Goal: Find specific page/section: Find specific page/section

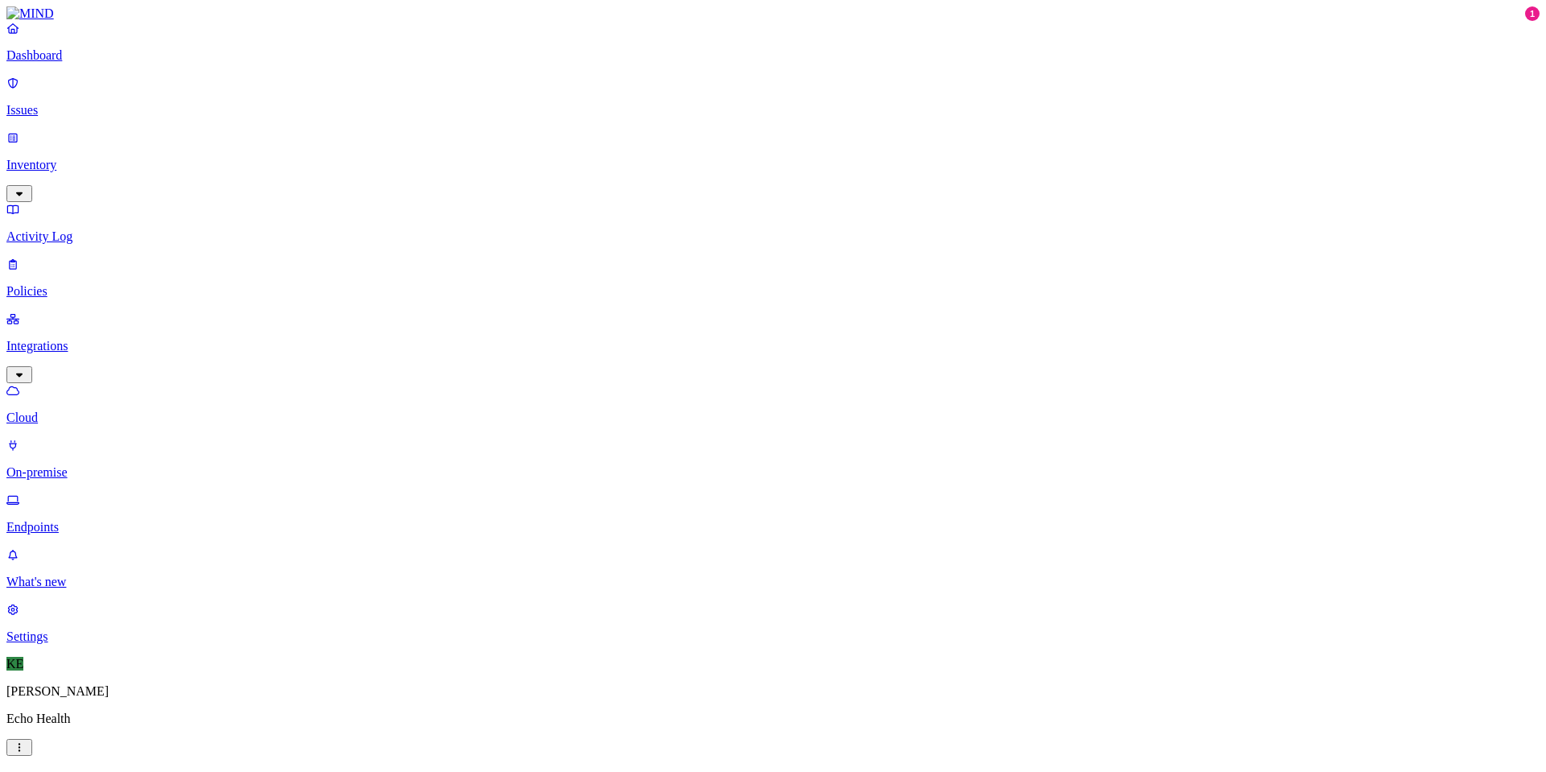
click at [56, 63] on p "Dashboard" at bounding box center [772, 55] width 1533 height 14
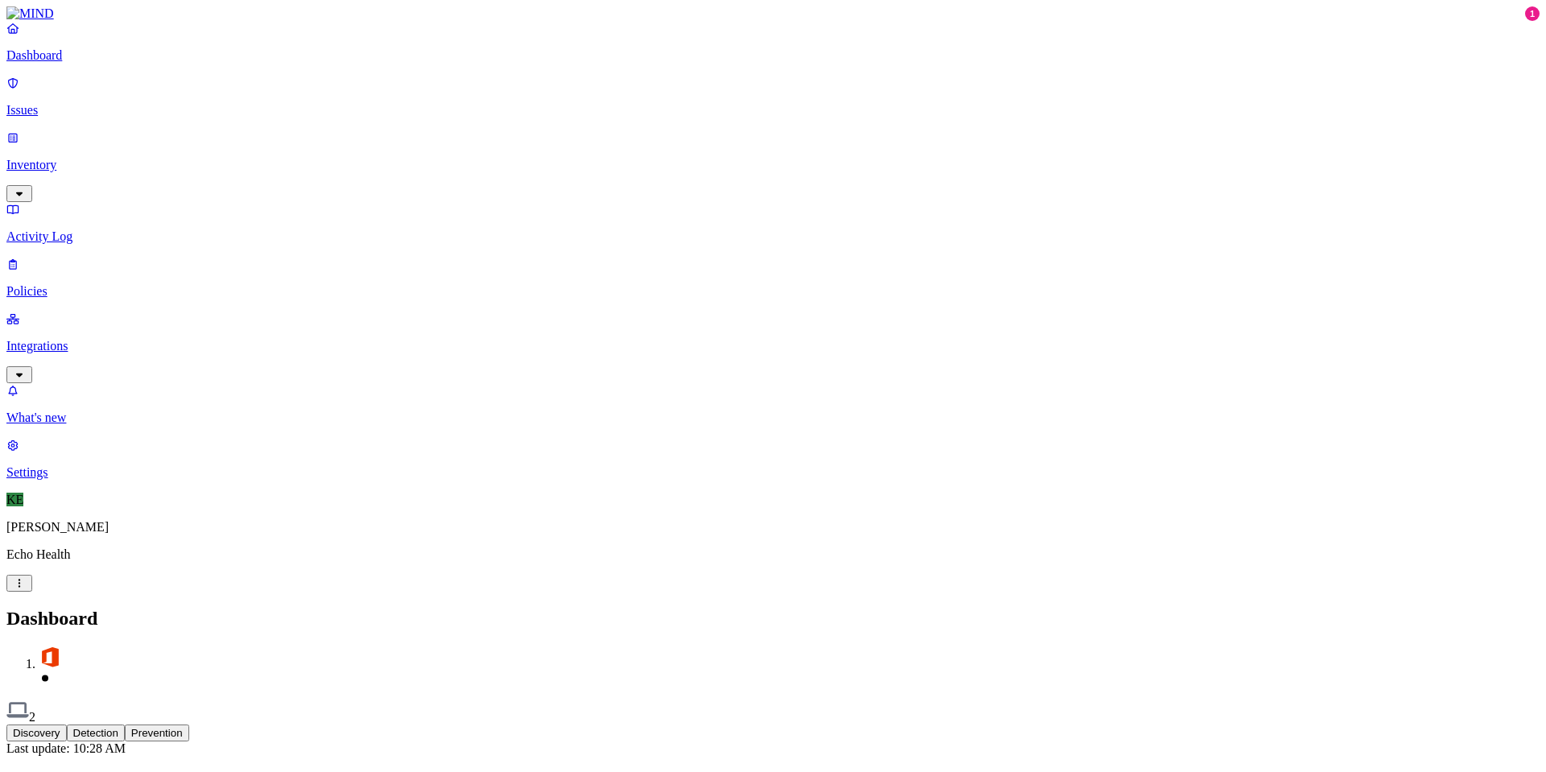
click at [86, 158] on p "Inventory" at bounding box center [772, 165] width 1533 height 14
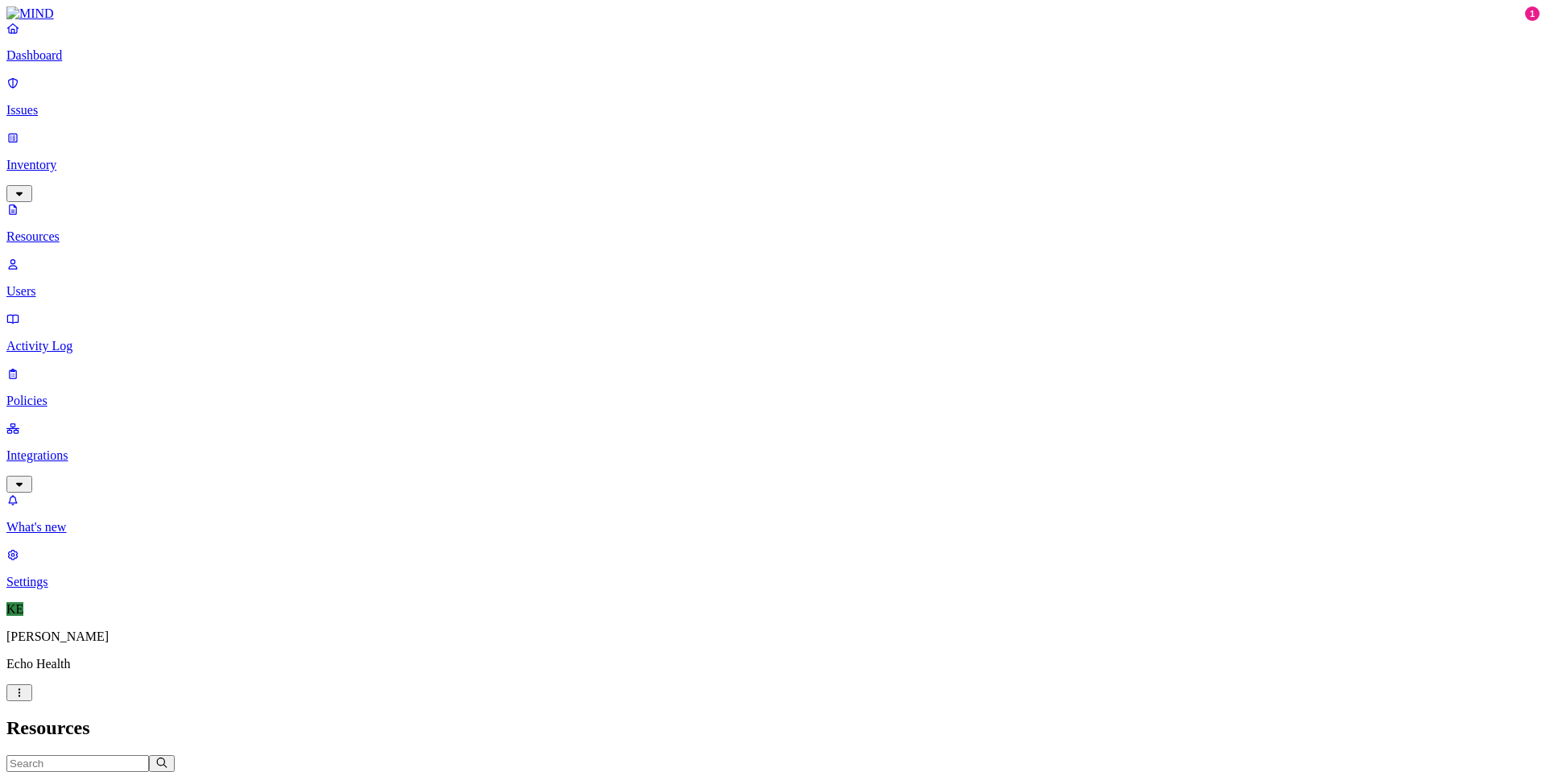
click at [349, 771] on icon "button" at bounding box center [342, 779] width 13 height 10
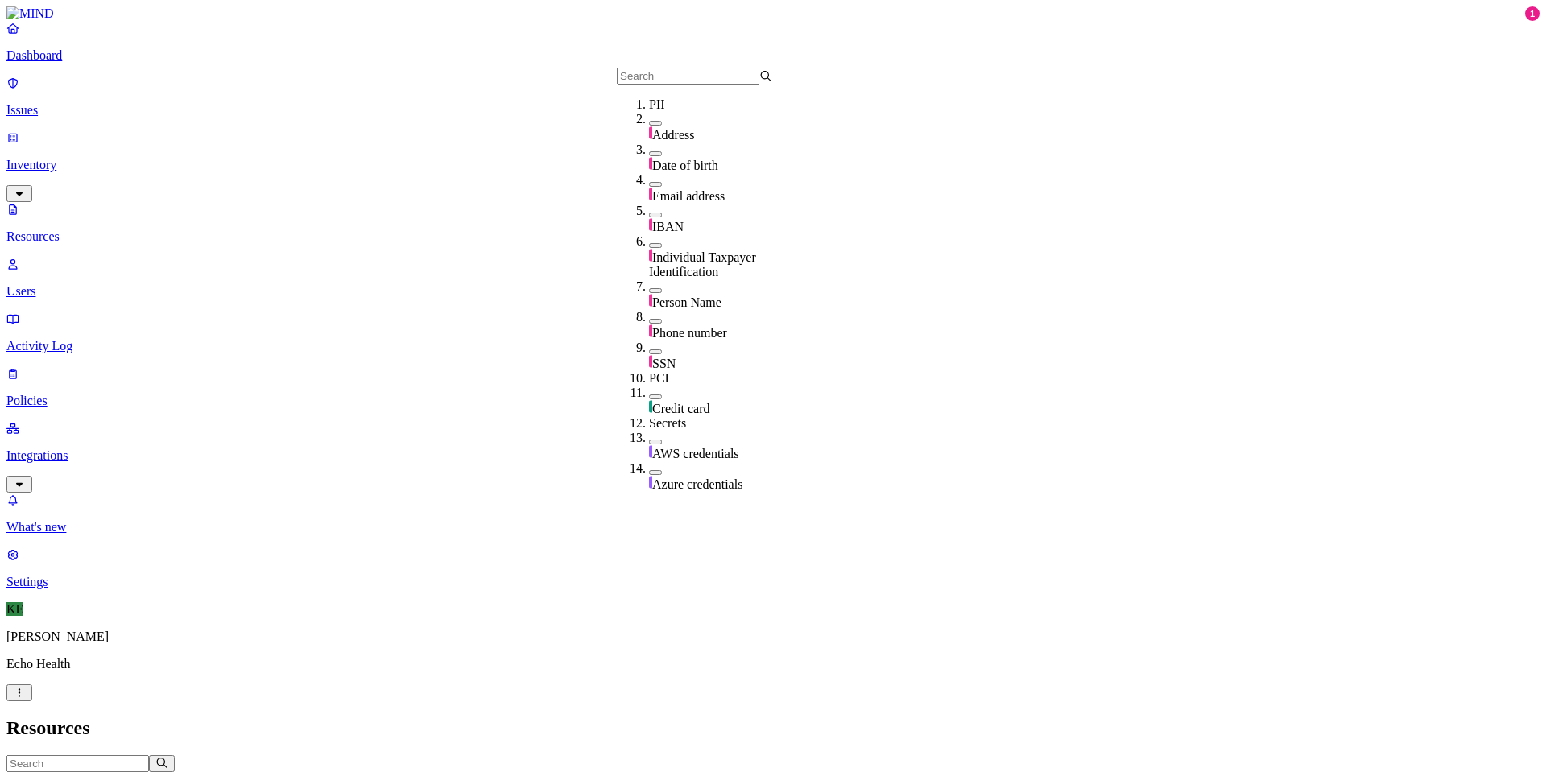
click at [272, 771] on icon "button" at bounding box center [265, 779] width 13 height 10
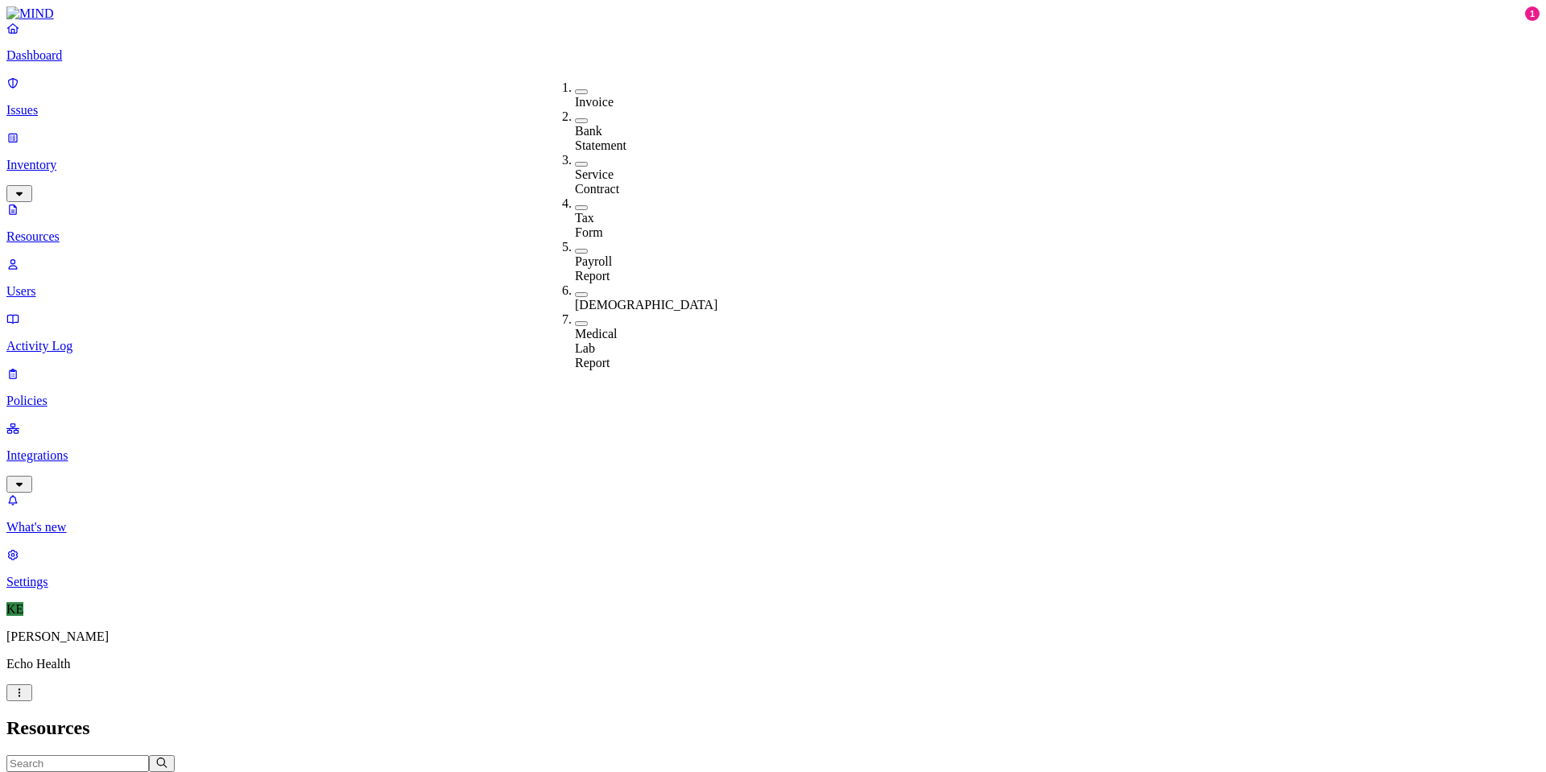
click at [200, 771] on icon "button" at bounding box center [196, 780] width 8 height 5
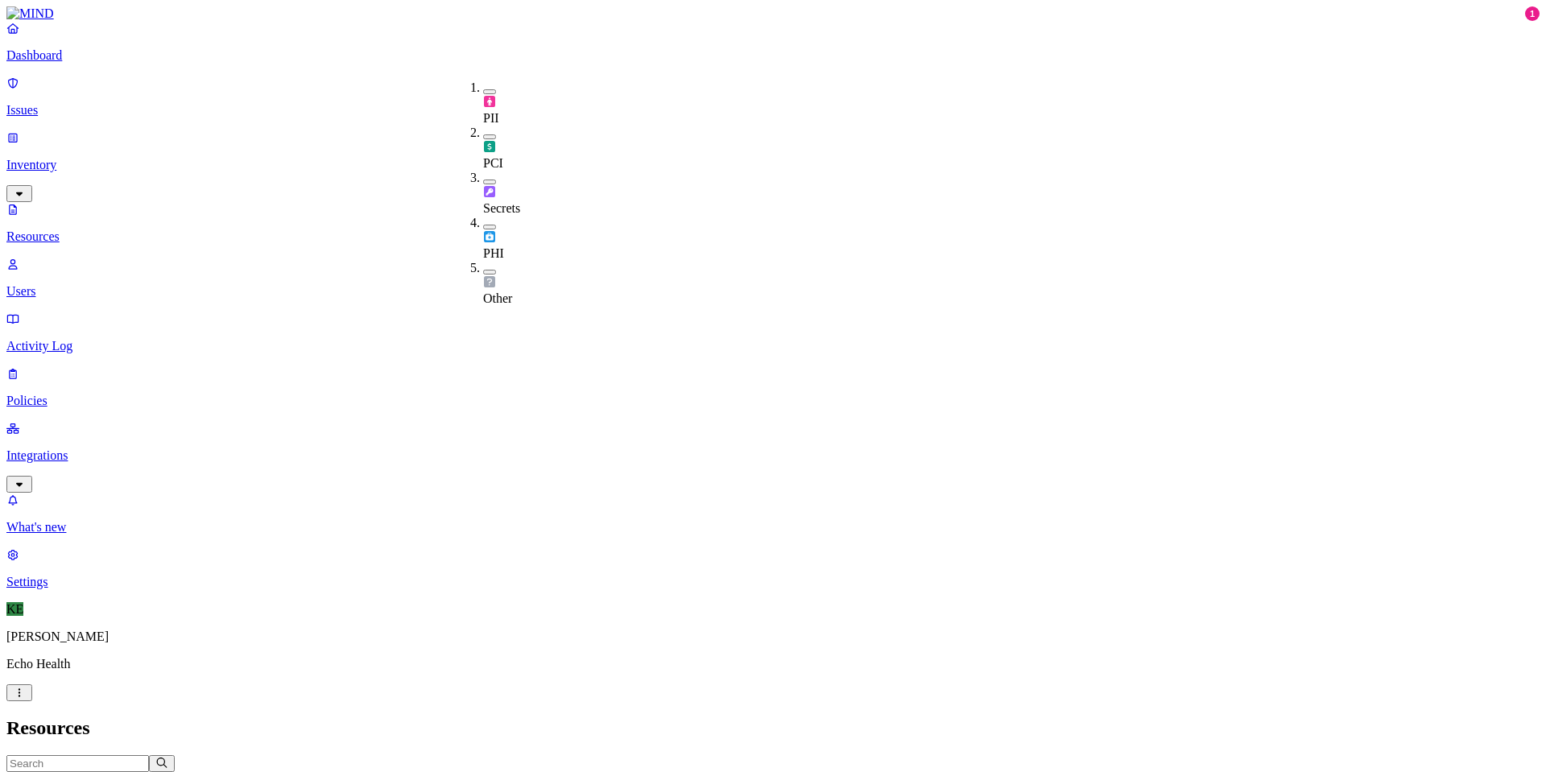
type button "on"
click at [483, 134] on button "button" at bounding box center [489, 136] width 13 height 5
click at [681, 717] on header "Resources" at bounding box center [772, 728] width 1533 height 22
